Goal: Task Accomplishment & Management: Manage account settings

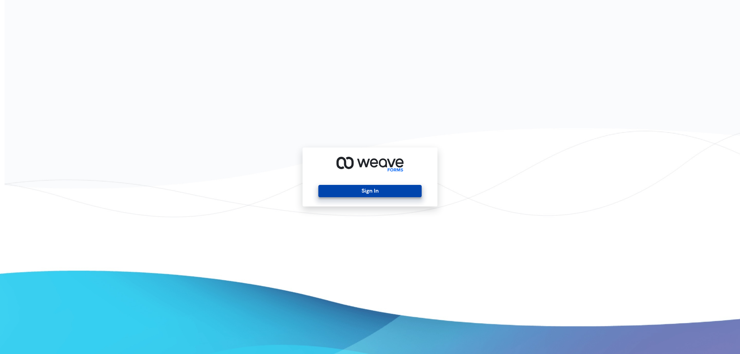
click at [380, 188] on button "Sign In" at bounding box center [370, 191] width 103 height 12
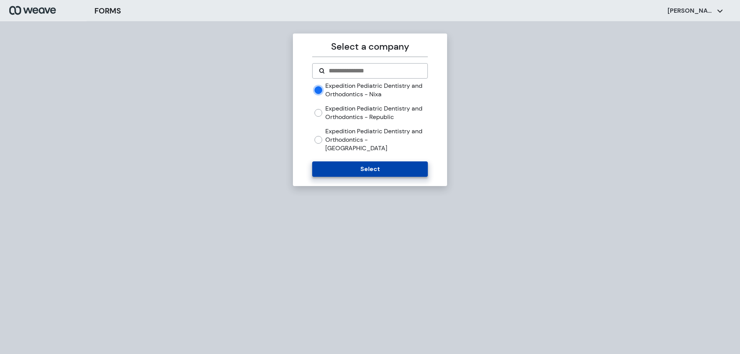
click at [403, 165] on button "Select" at bounding box center [369, 169] width 115 height 15
